Goal: Information Seeking & Learning: Check status

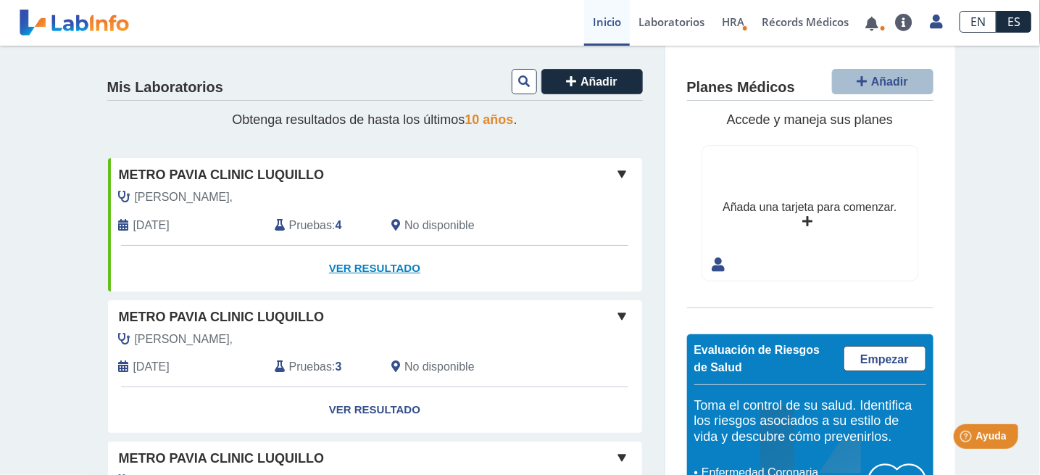
click at [359, 267] on link "Ver Resultado" at bounding box center [375, 269] width 534 height 46
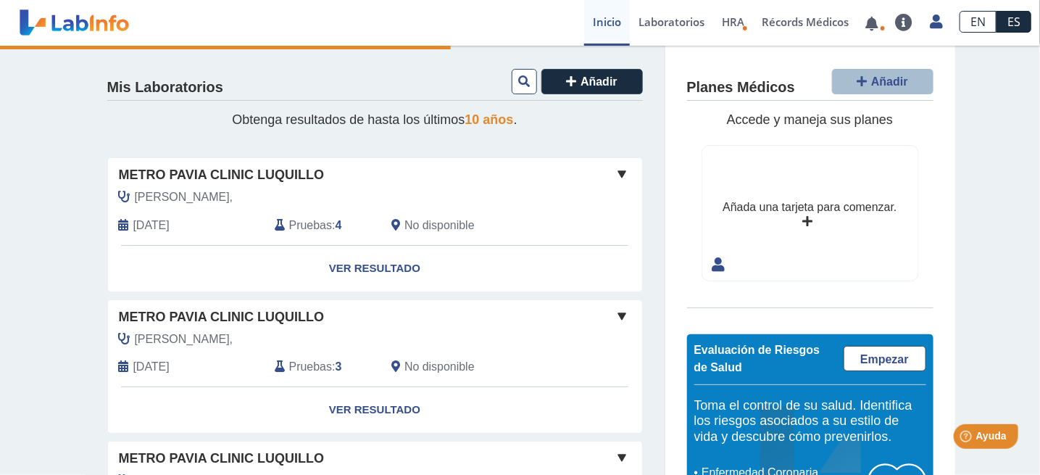
click at [315, 222] on span "Pruebas" at bounding box center [310, 225] width 43 height 17
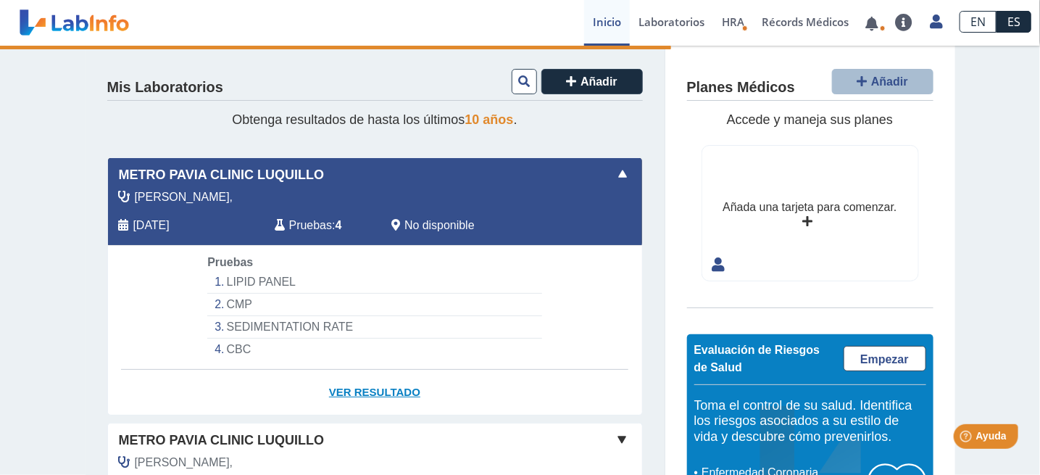
click at [353, 389] on link "Ver Resultado" at bounding box center [375, 393] width 534 height 46
click at [372, 386] on link "Ver Resultado" at bounding box center [375, 393] width 534 height 46
click at [370, 389] on link "Ver Resultado" at bounding box center [375, 393] width 534 height 46
click at [295, 228] on span "Pruebas" at bounding box center [310, 225] width 43 height 17
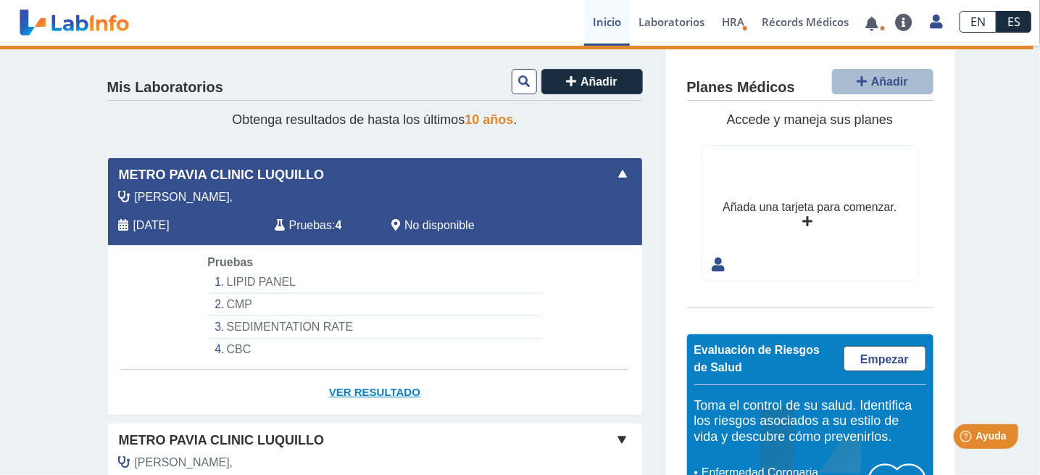
click at [395, 388] on link "Ver Resultado" at bounding box center [375, 393] width 534 height 46
click at [875, 20] on link at bounding box center [872, 23] width 30 height 11
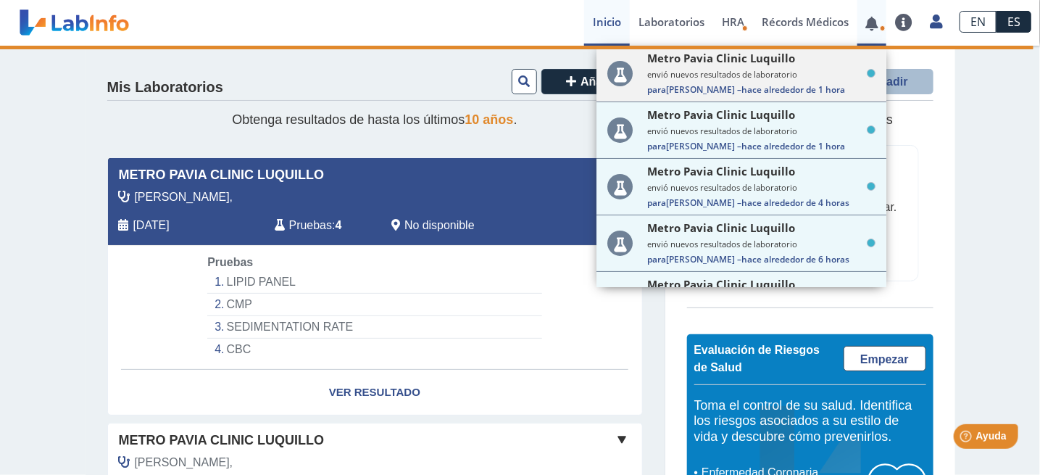
click at [791, 75] on small "envió nuevos resultados de laboratorio" at bounding box center [761, 74] width 228 height 11
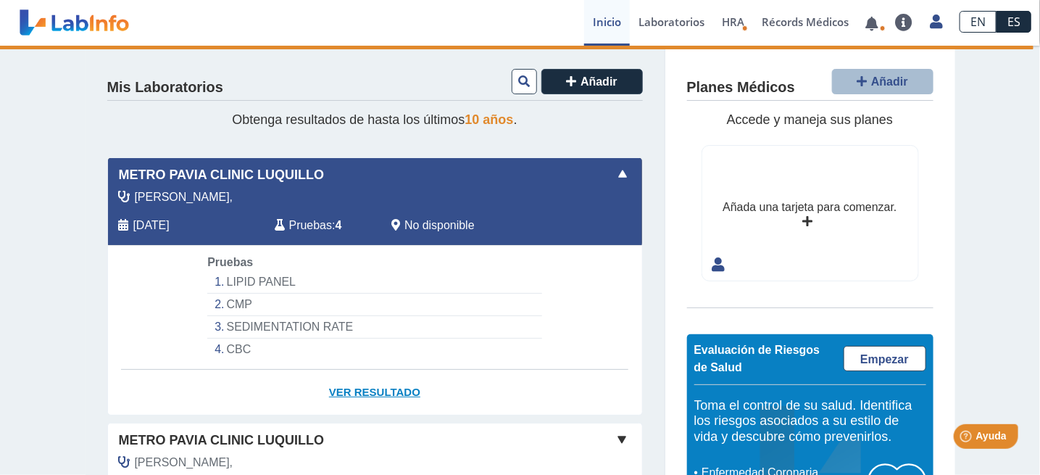
click at [401, 396] on link "Ver Resultado" at bounding box center [375, 393] width 534 height 46
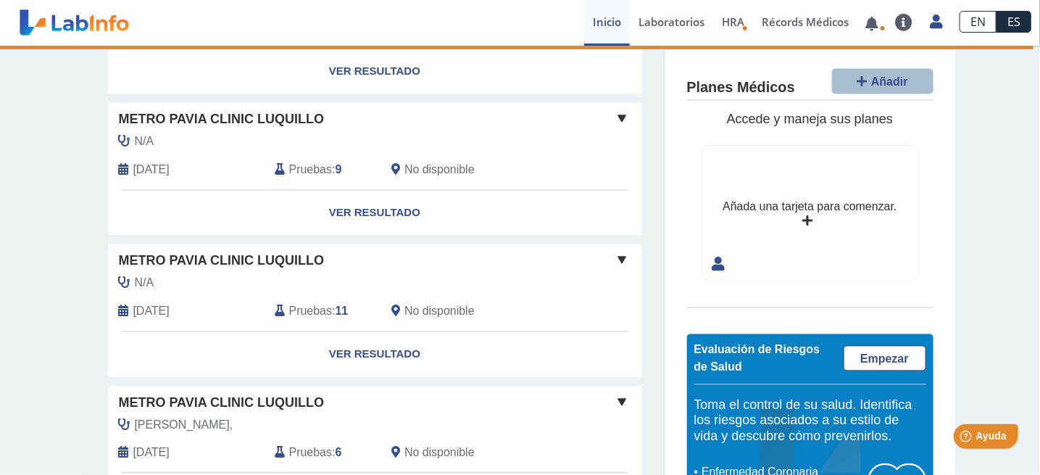
scroll to position [1035, 0]
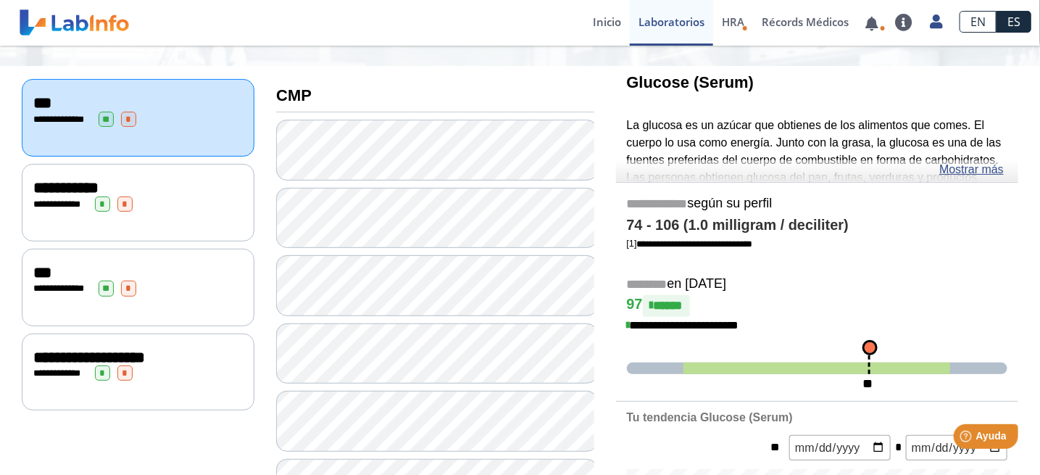
scroll to position [133, 0]
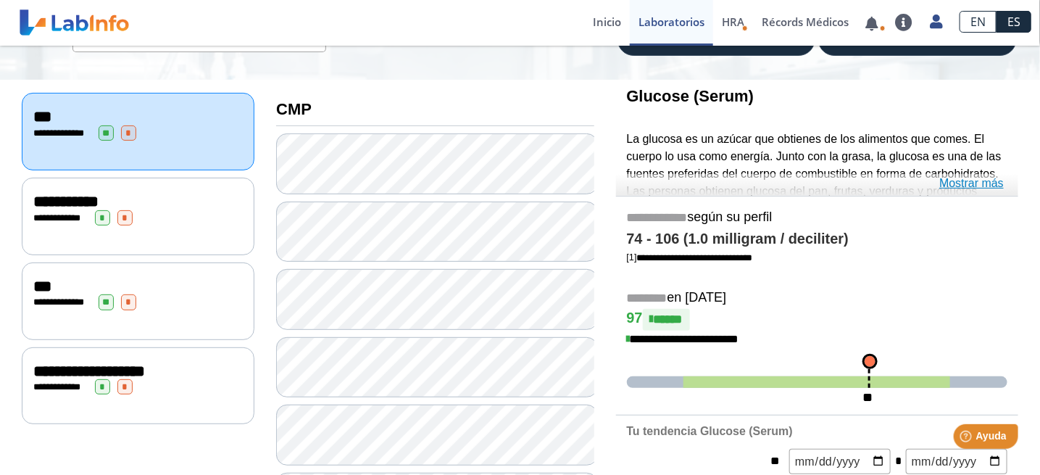
click at [967, 184] on link "Mostrar más" at bounding box center [971, 183] width 64 height 17
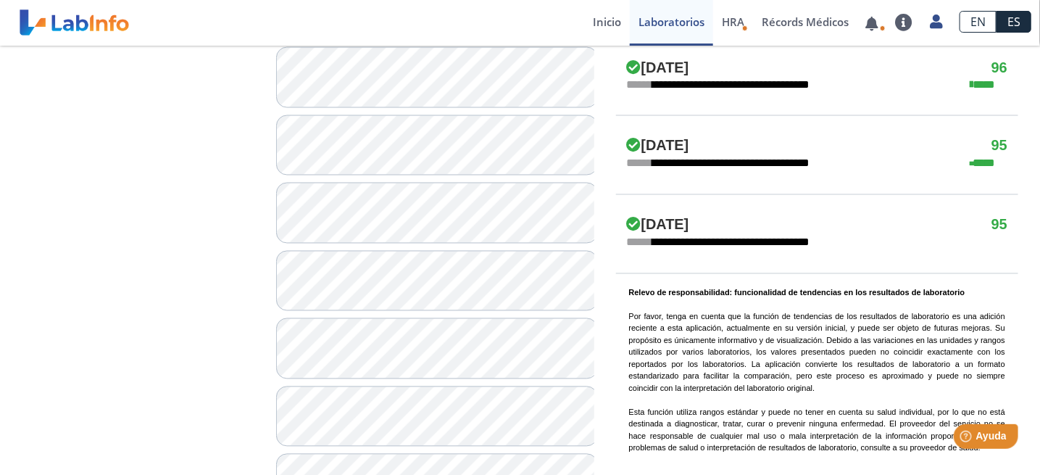
scroll to position [1101, 0]
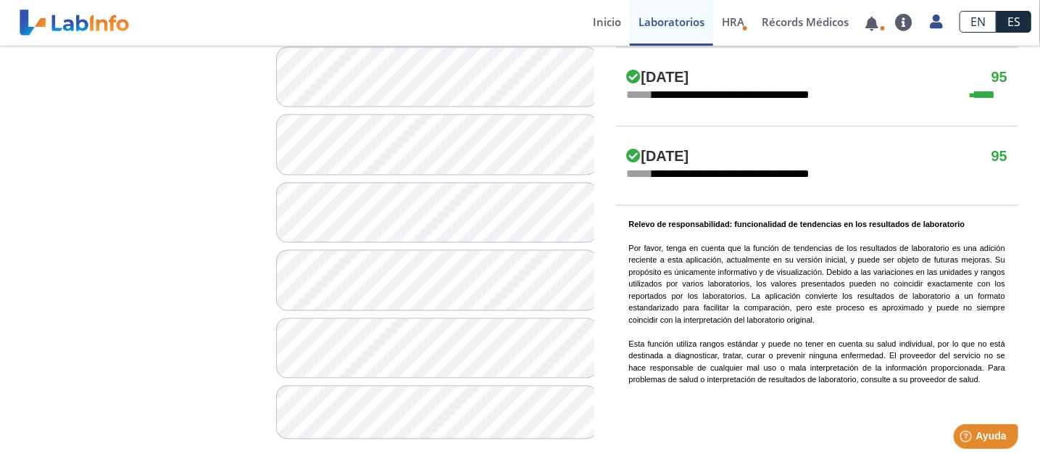
drag, startPoint x: 1034, startPoint y: 99, endPoint x: 54, endPoint y: 34, distance: 982.5
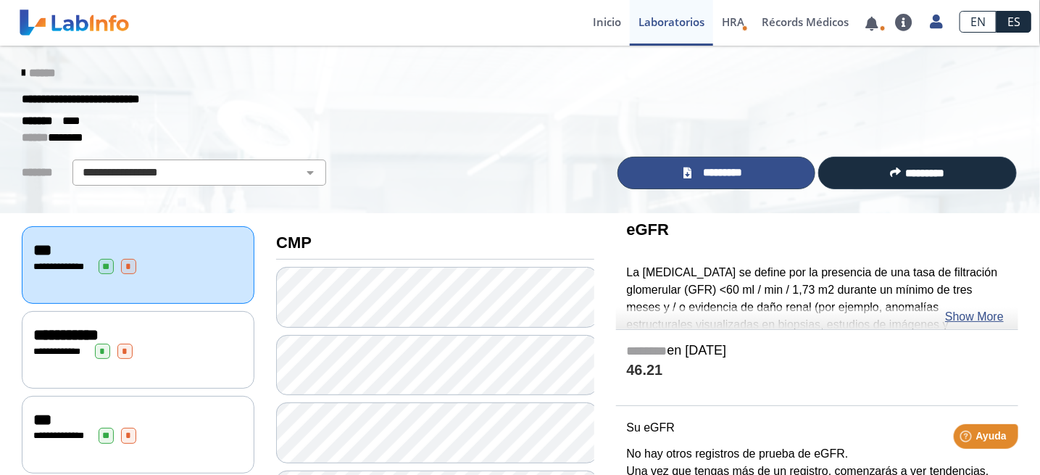
click at [722, 172] on span "*********" at bounding box center [722, 172] width 53 height 17
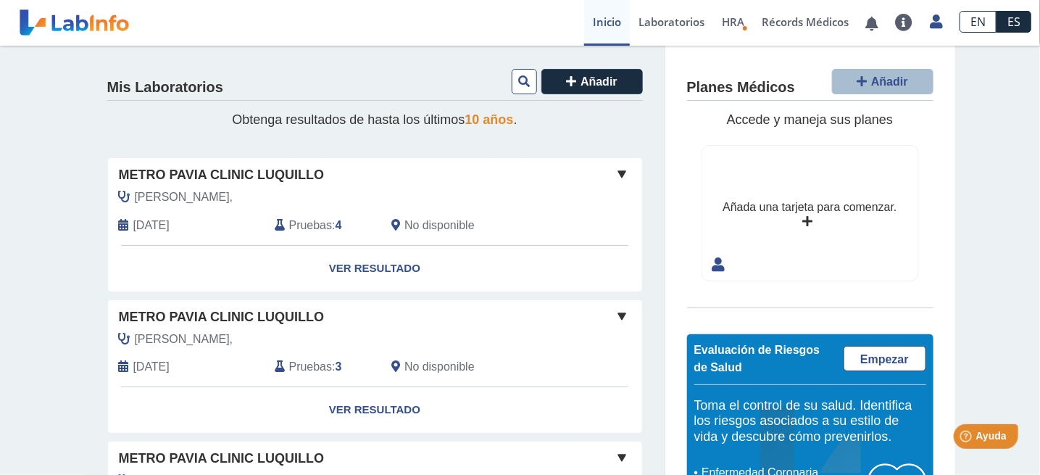
click at [198, 172] on span "Metro Pavia Clinic Luquillo" at bounding box center [222, 175] width 206 height 20
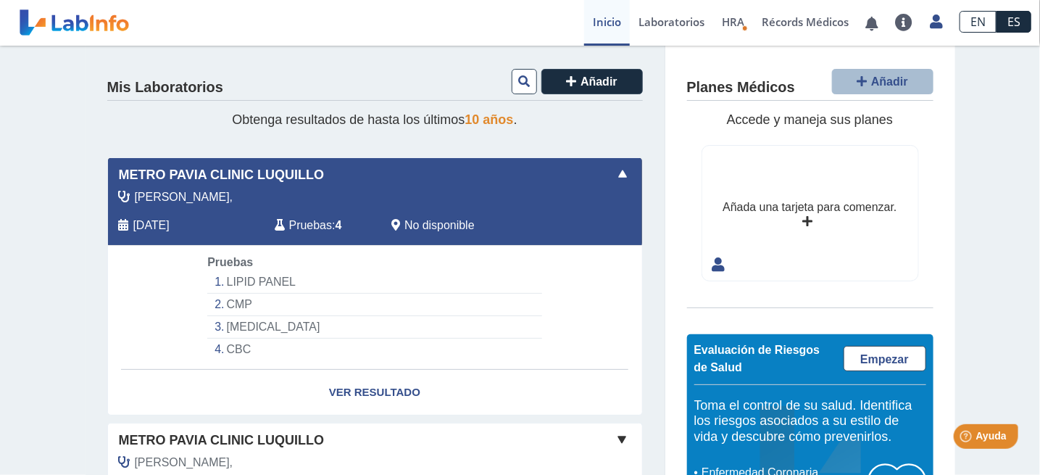
click at [301, 222] on span "Pruebas" at bounding box center [310, 225] width 43 height 17
click at [369, 387] on link "Ver Resultado" at bounding box center [375, 393] width 534 height 46
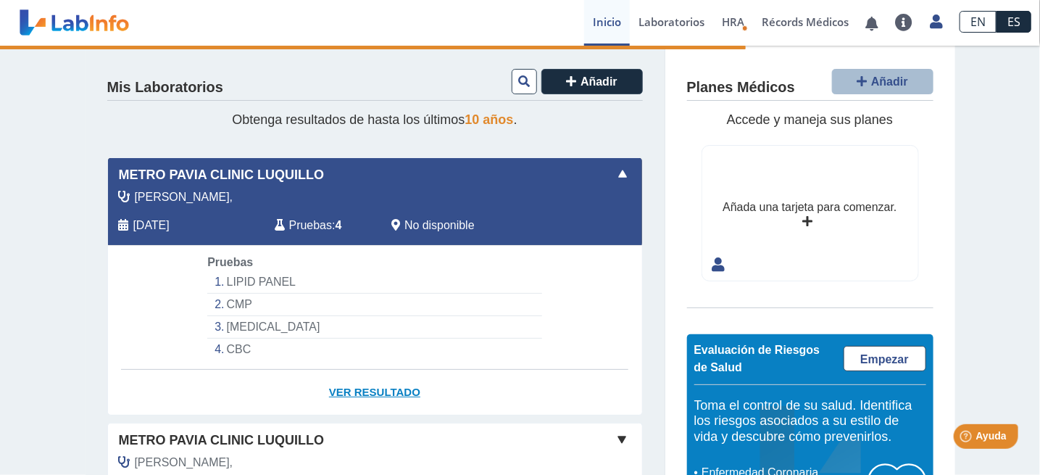
click at [369, 387] on link "Ver Resultado" at bounding box center [375, 393] width 534 height 46
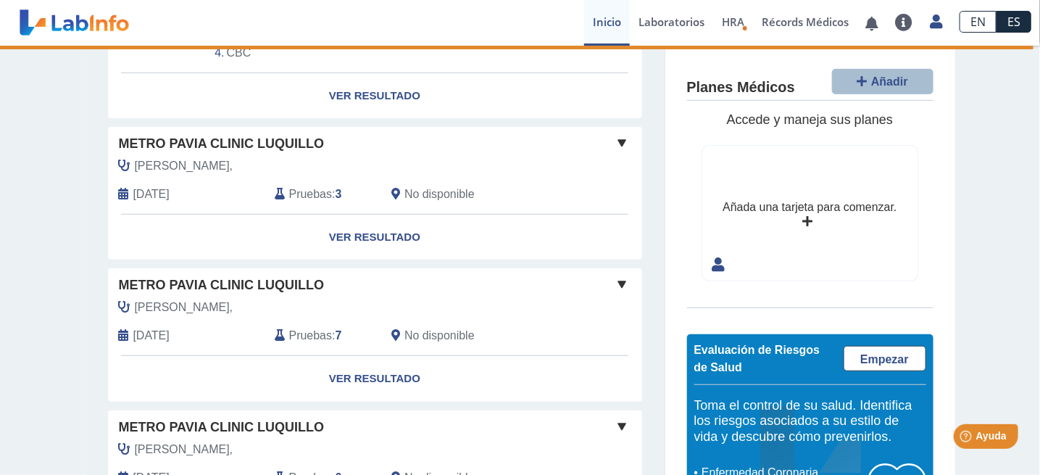
scroll to position [221, 0]
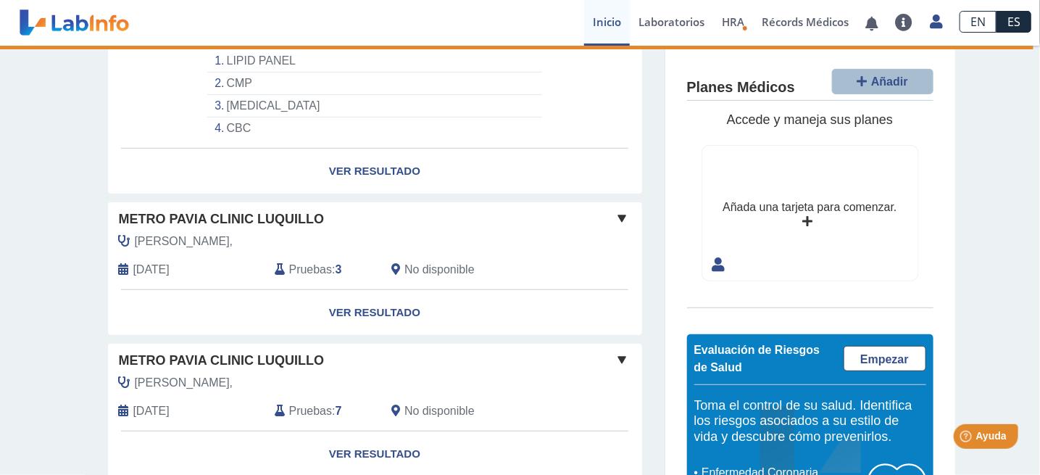
click at [814, 313] on div "Planes Médicos Añadir Accede y maneja sus planes Añada una tarjeta para comenza…" at bounding box center [810, 300] width 290 height 508
click at [391, 167] on link "Ver Resultado" at bounding box center [375, 172] width 534 height 46
click at [351, 170] on link "Ver Resultado" at bounding box center [375, 172] width 534 height 46
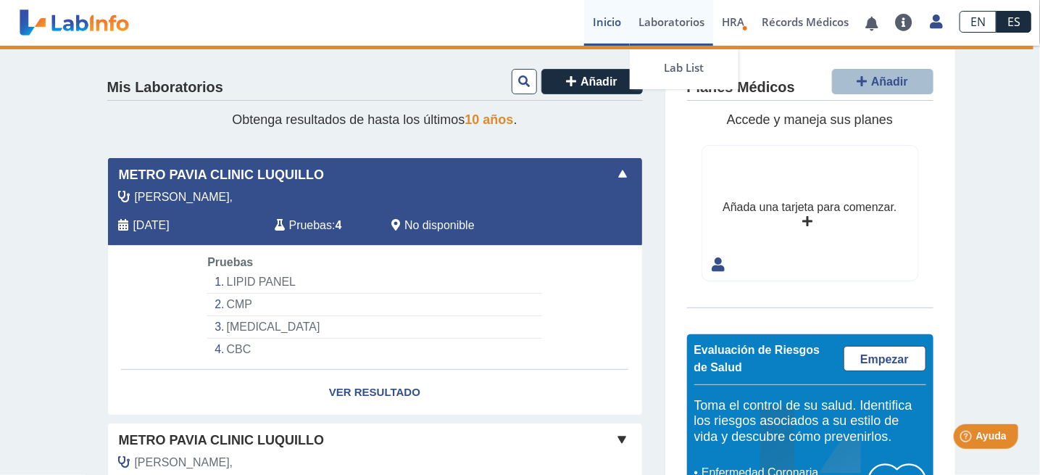
click at [660, 20] on link "Laboratorios" at bounding box center [671, 23] width 83 height 46
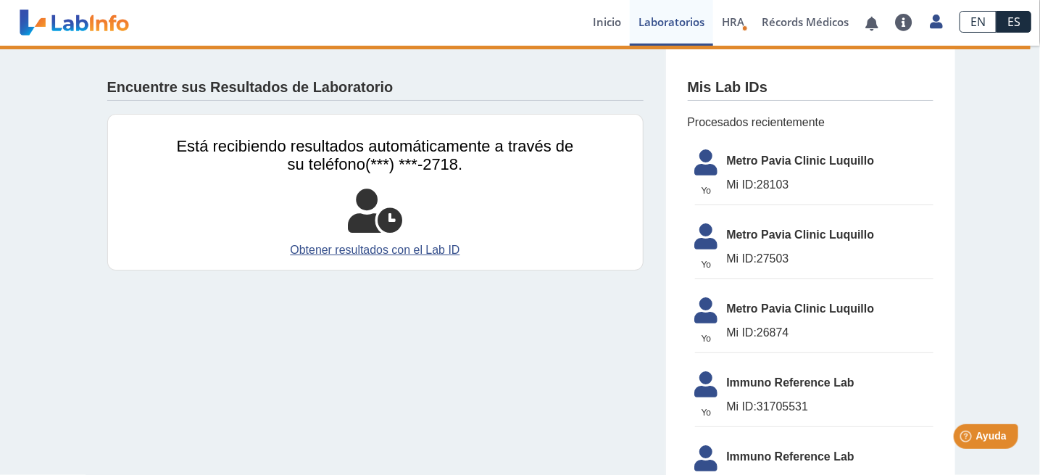
click at [786, 162] on span "Metro Pavia Clinic Luquillo" at bounding box center [830, 160] width 207 height 17
click at [705, 157] on icon at bounding box center [706, 166] width 41 height 35
click at [425, 249] on link "Obtener resultados con el Lab ID" at bounding box center [375, 249] width 397 height 17
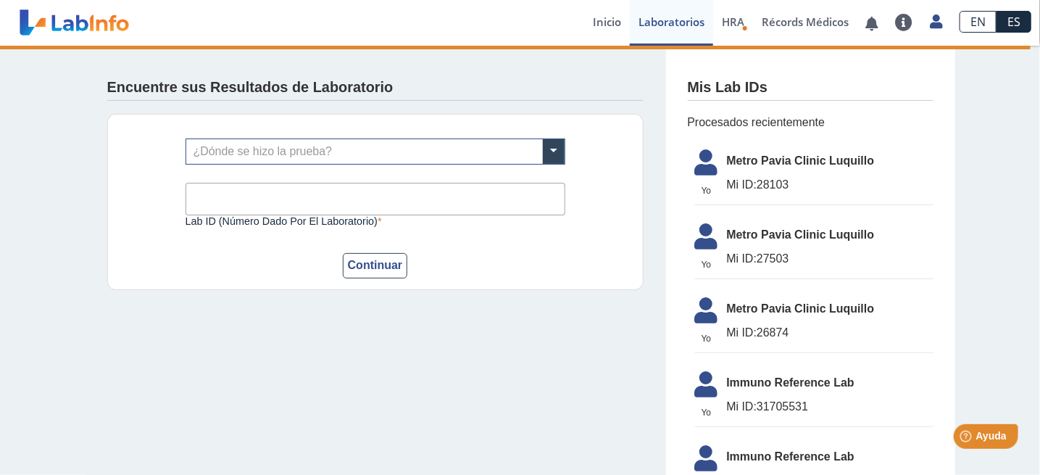
click at [588, 73] on div "Encuentre sus Resultados de Laboratorio" at bounding box center [375, 83] width 536 height 33
click at [365, 258] on button "Continuar" at bounding box center [375, 265] width 65 height 25
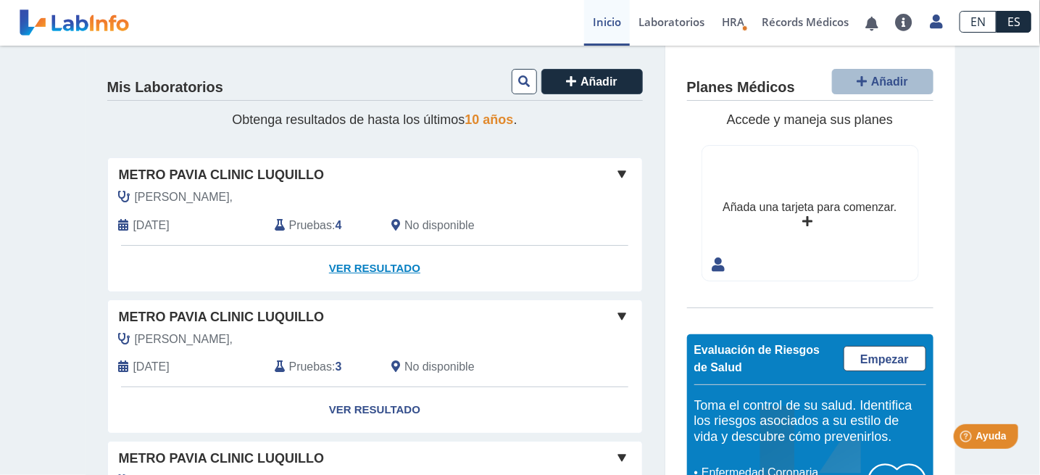
click at [388, 268] on link "Ver Resultado" at bounding box center [375, 269] width 534 height 46
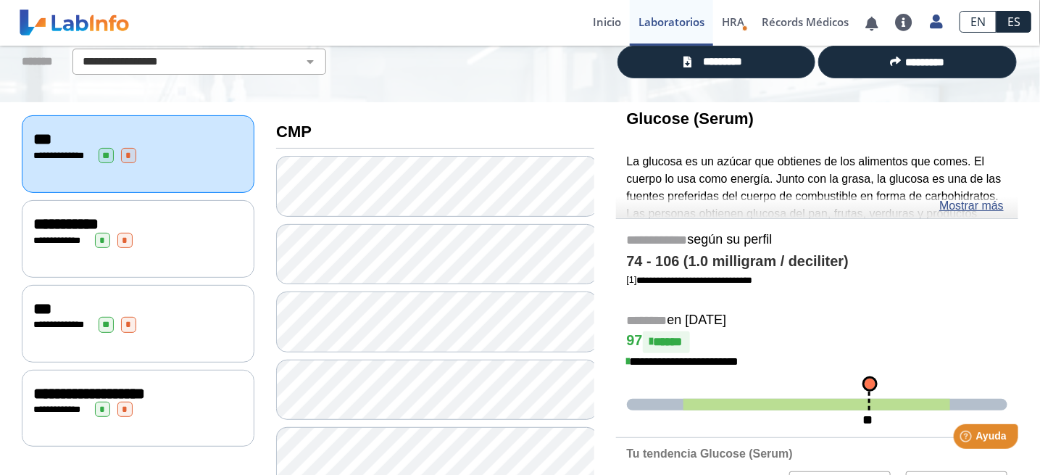
scroll to position [107, 0]
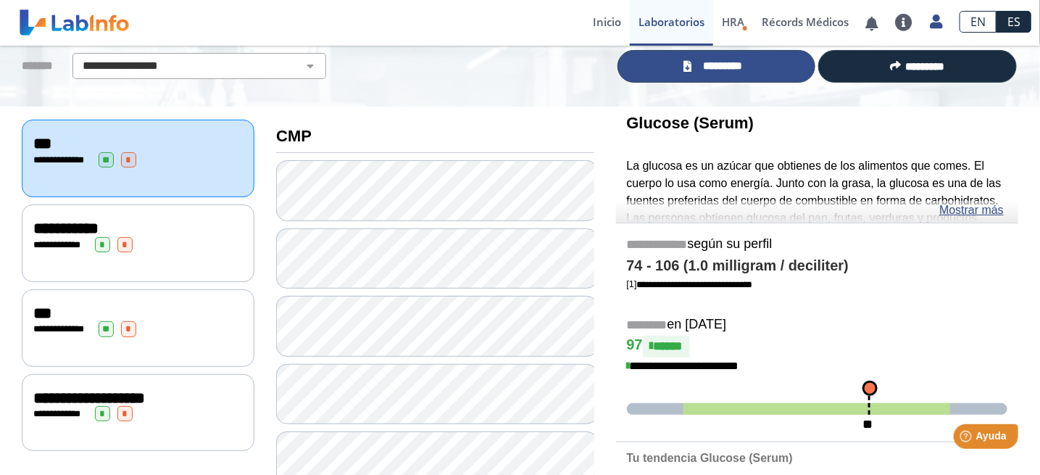
click at [717, 64] on span "*********" at bounding box center [722, 66] width 53 height 17
